Goal: Find specific page/section: Find specific page/section

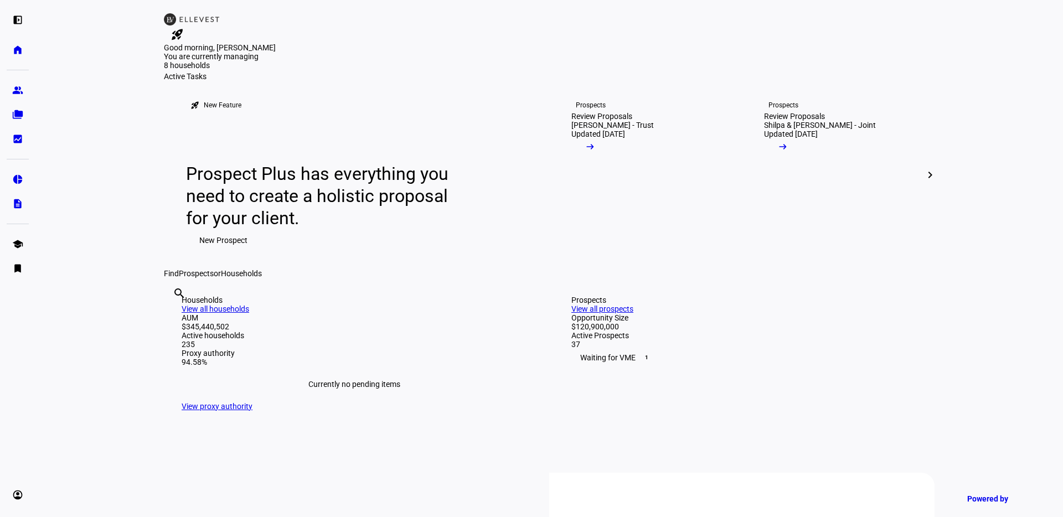
click at [175, 315] on input "text" at bounding box center [174, 308] width 2 height 13
type input "moore"
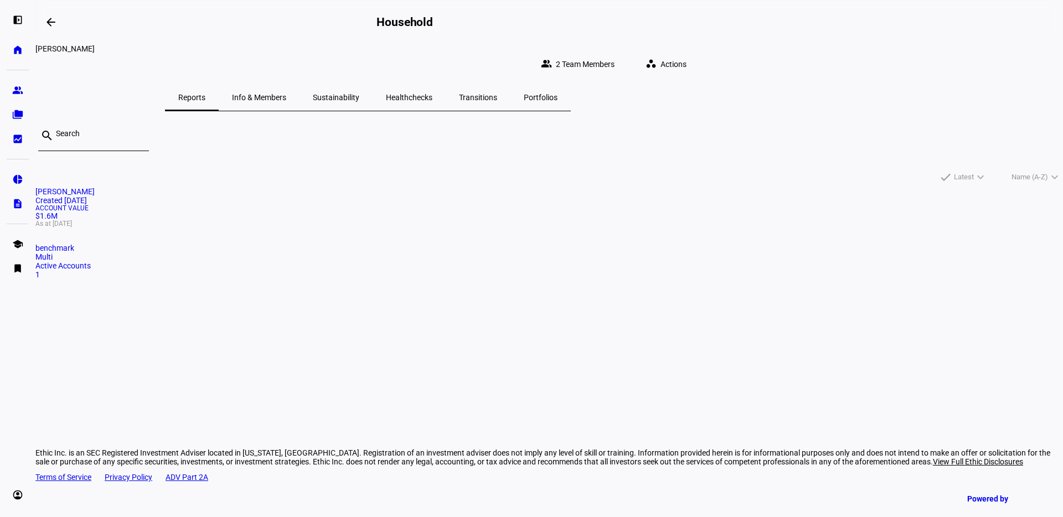
click at [340, 205] on mat-card-title "[PERSON_NAME] Created [DATE]" at bounding box center [548, 196] width 1027 height 18
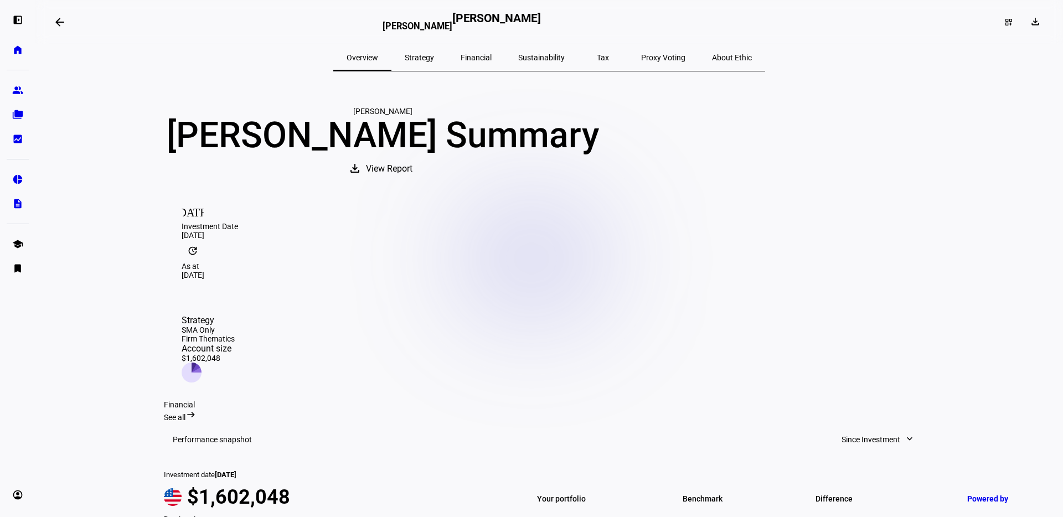
click at [597, 58] on span "Tax" at bounding box center [603, 58] width 12 height 8
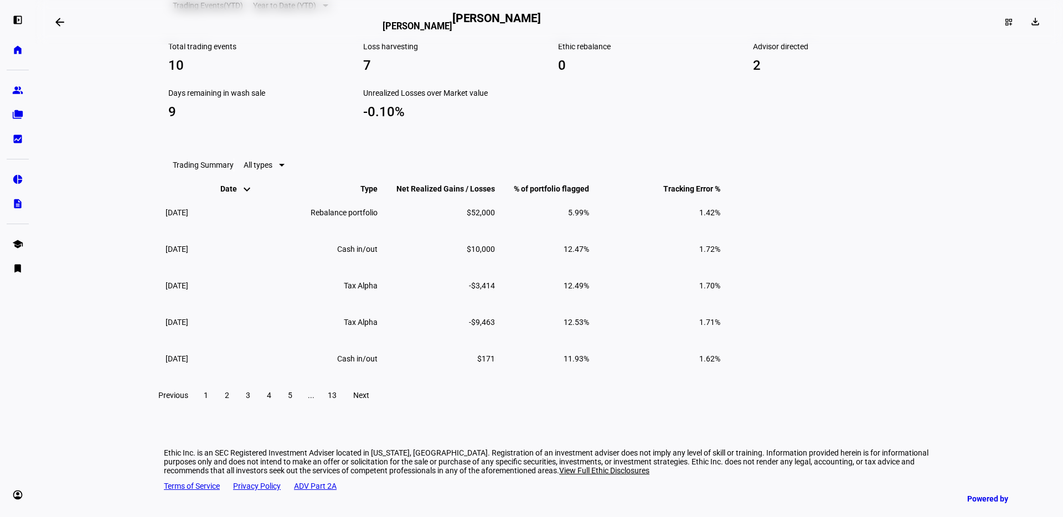
scroll to position [861, 0]
click at [15, 119] on eth-mat-symbol "folder_copy" at bounding box center [17, 114] width 11 height 11
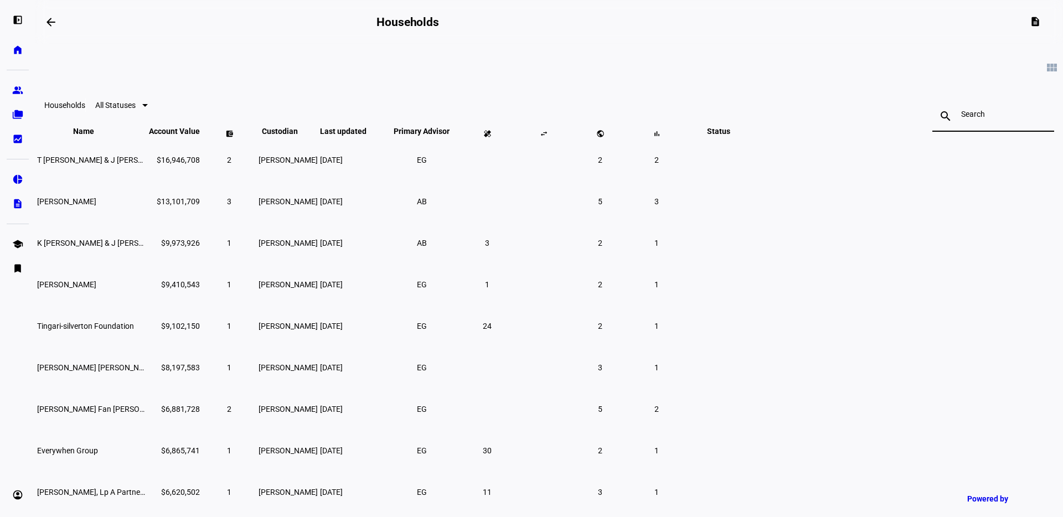
click at [961, 118] on input at bounding box center [993, 114] width 64 height 9
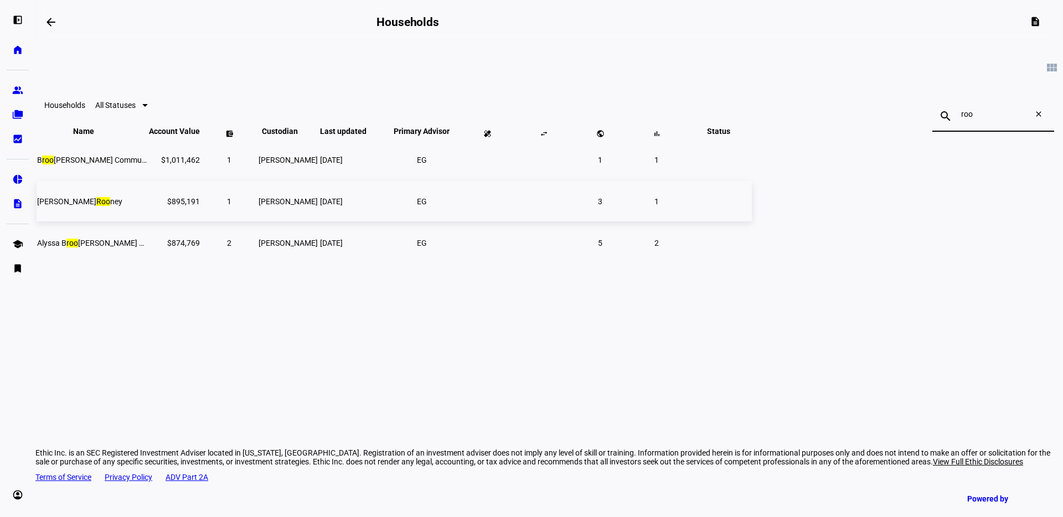
type input "roo"
click at [200, 221] on td "$895,191" at bounding box center [174, 201] width 52 height 40
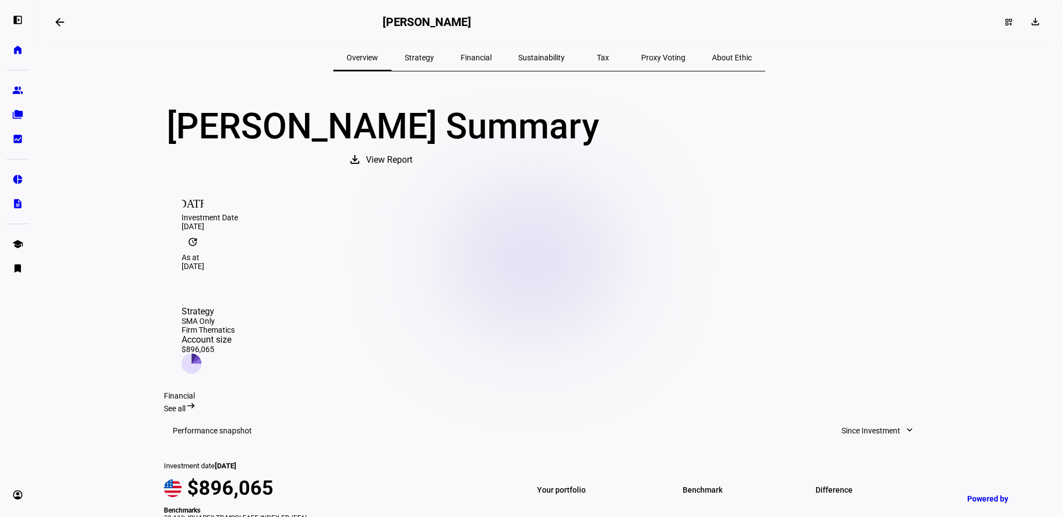
click at [597, 55] on div "Tax" at bounding box center [603, 57] width 50 height 27
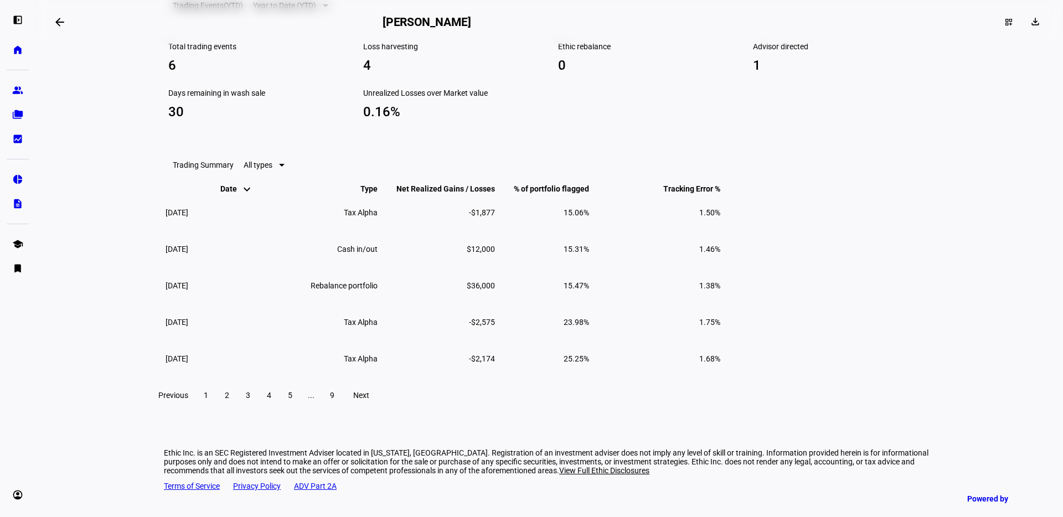
scroll to position [967, 0]
